Goal: Information Seeking & Learning: Learn about a topic

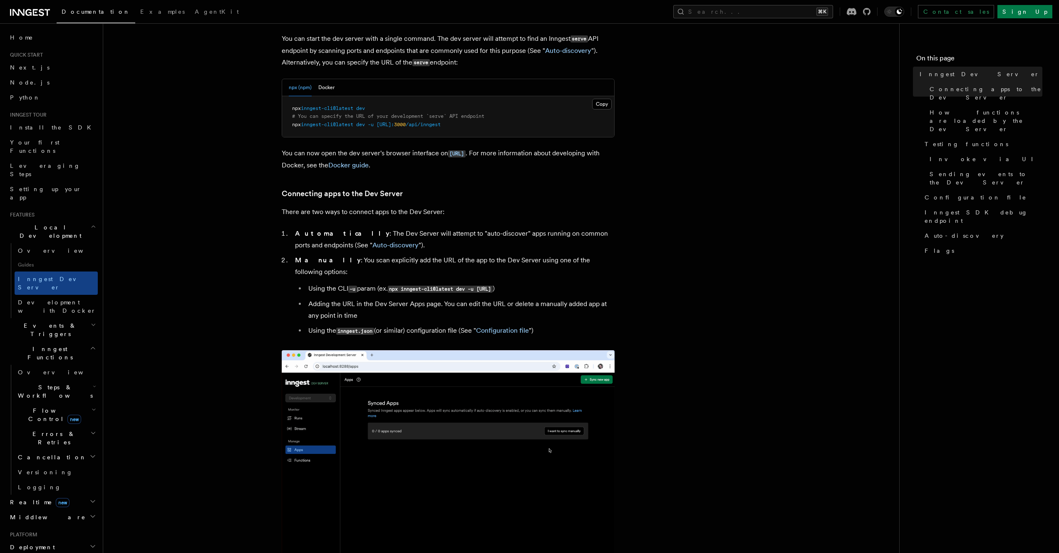
scroll to position [360, 0]
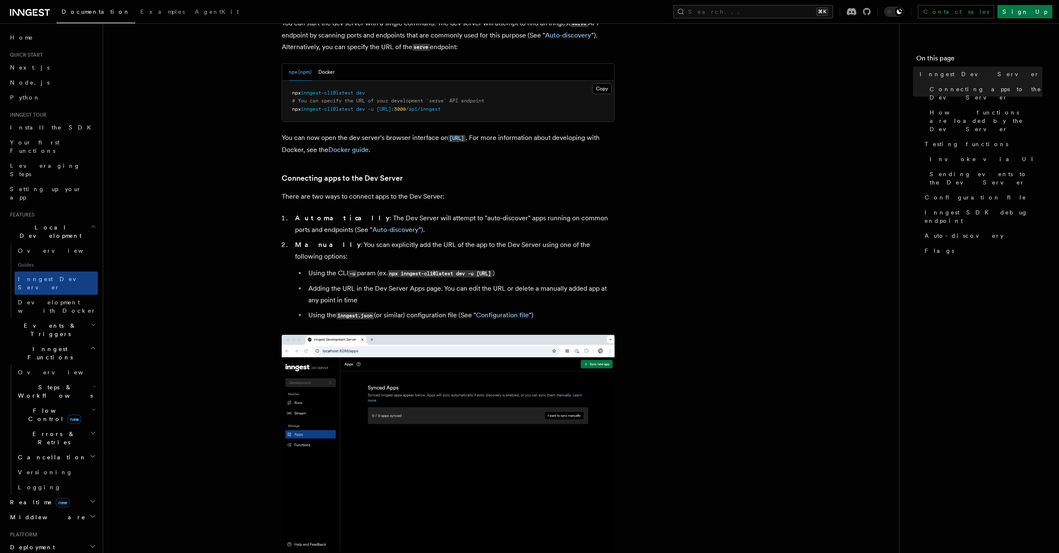
drag, startPoint x: 259, startPoint y: 271, endPoint x: 262, endPoint y: 264, distance: 6.9
